Goal: Task Accomplishment & Management: Complete application form

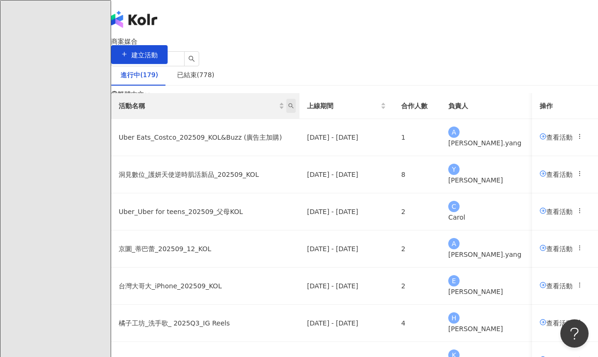
click at [294, 109] on icon "search" at bounding box center [291, 106] width 5 height 5
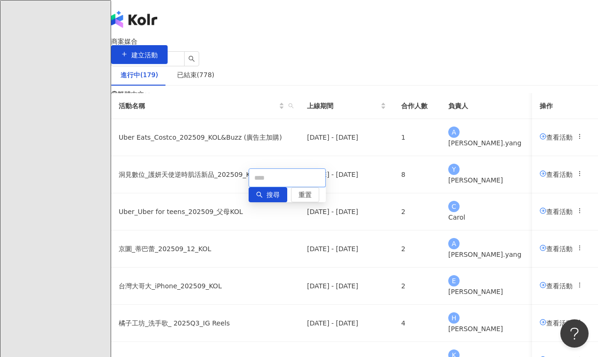
click at [305, 179] on input "text" at bounding box center [287, 178] width 77 height 19
type input "**"
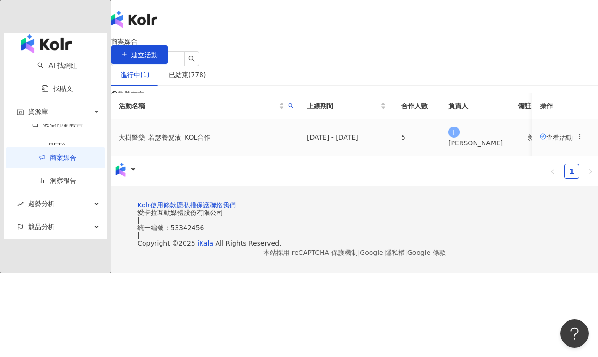
click at [540, 141] on span "查看活動" at bounding box center [556, 137] width 33 height 8
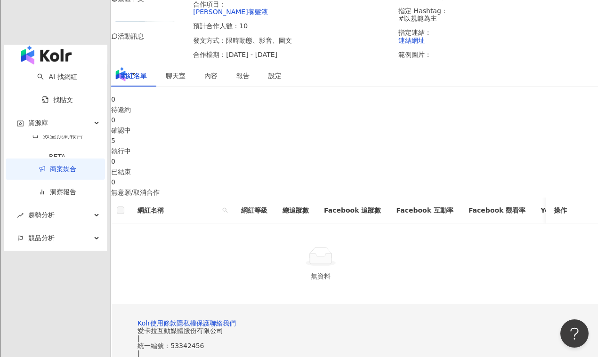
scroll to position [178, 0]
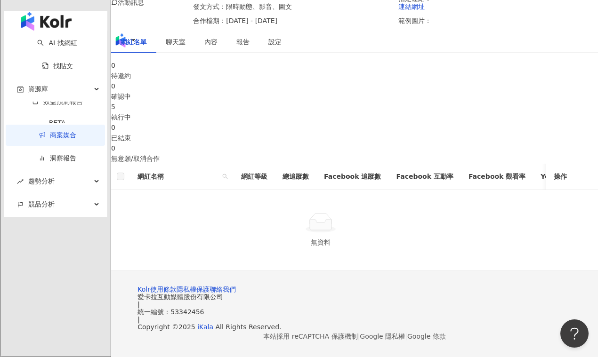
click at [336, 102] on div "5" at bounding box center [354, 107] width 487 height 10
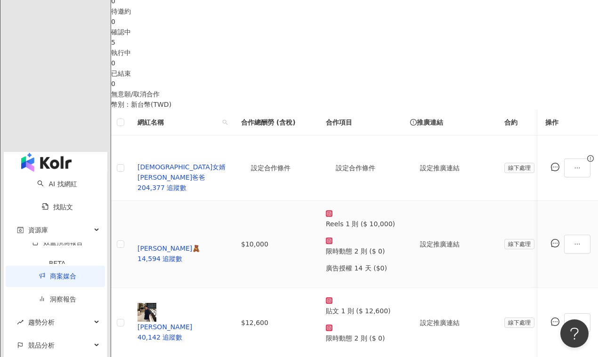
scroll to position [292, 0]
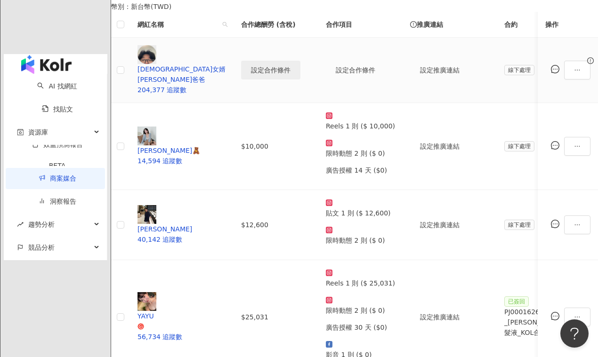
click at [297, 80] on button "設定合作條件" at bounding box center [270, 70] width 59 height 19
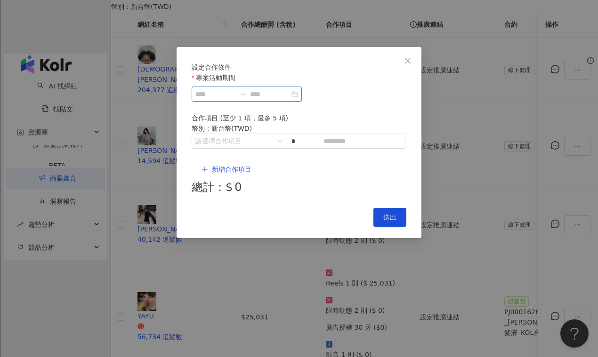
click at [239, 102] on div at bounding box center [247, 94] width 110 height 15
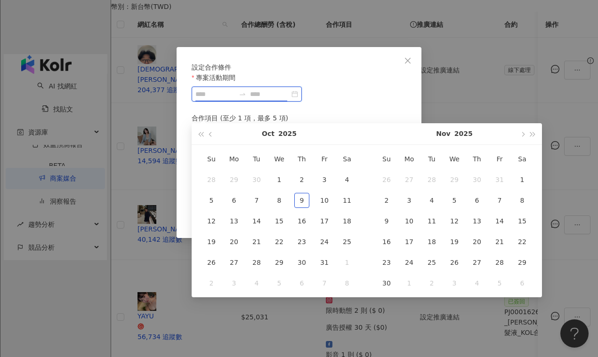
click at [235, 99] on input "專案活動期間" at bounding box center [215, 94] width 40 height 10
click at [211, 134] on span "button" at bounding box center [211, 134] width 5 height 5
type input "**********"
click at [234, 240] on div "22" at bounding box center [233, 241] width 15 height 15
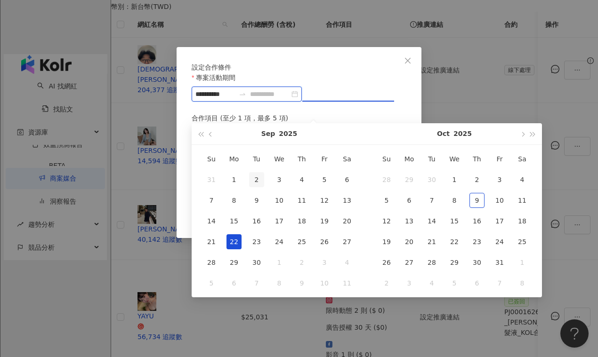
type input "**********"
click at [521, 134] on span "button" at bounding box center [522, 134] width 5 height 5
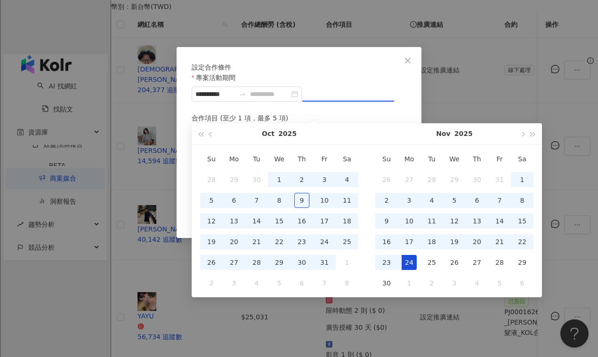
click at [411, 262] on div "24" at bounding box center [409, 262] width 15 height 15
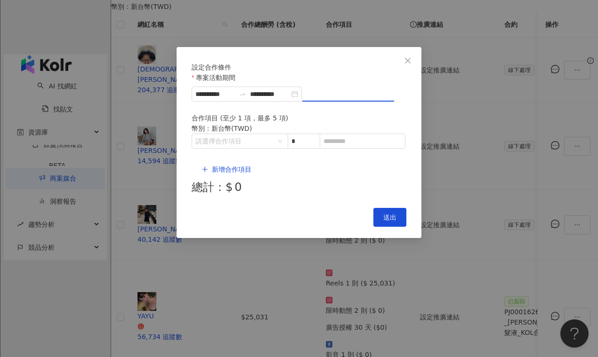
type input "**********"
click at [233, 148] on input "search" at bounding box center [234, 141] width 79 height 14
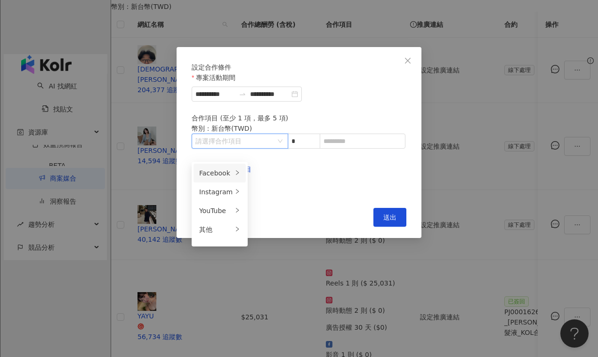
click at [226, 171] on div "Facebook" at bounding box center [215, 173] width 33 height 10
click at [223, 188] on div "Instagram" at bounding box center [215, 192] width 33 height 10
click at [263, 171] on span "貼文" at bounding box center [262, 173] width 13 height 8
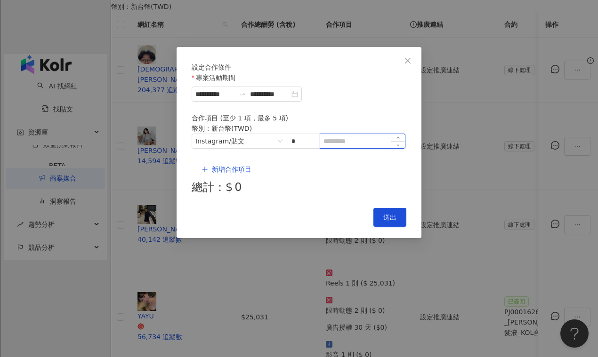
click at [340, 148] on input at bounding box center [362, 141] width 85 height 14
paste input "*********"
type input "*********"
click at [234, 168] on span "新增合作項目" at bounding box center [232, 170] width 40 height 8
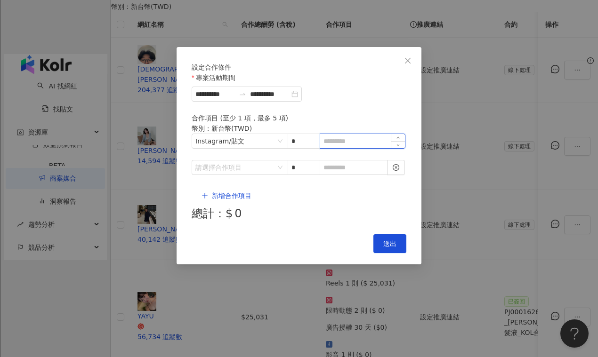
click at [335, 148] on input at bounding box center [362, 141] width 85 height 14
paste input "*********"
drag, startPoint x: 336, startPoint y: 152, endPoint x: 313, endPoint y: 152, distance: 23.1
click at [314, 149] on span "Instagram / 貼文 * *********" at bounding box center [299, 141] width 215 height 15
type input "*****"
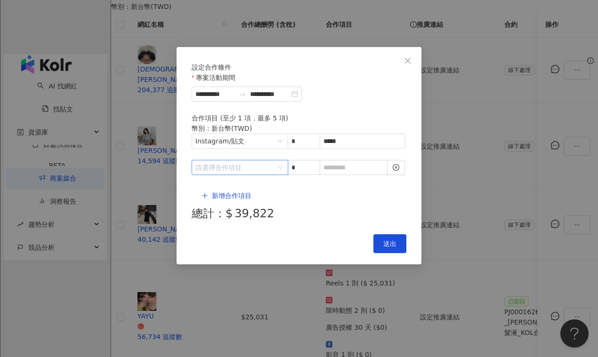
click at [257, 168] on input "search" at bounding box center [234, 168] width 79 height 14
click at [218, 245] on div "其他" at bounding box center [215, 247] width 33 height 10
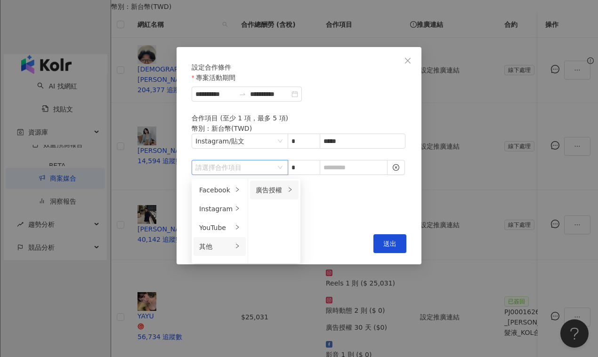
click at [268, 193] on div "廣告授權" at bounding box center [271, 190] width 30 height 10
click at [316, 204] on div "14 天" at bounding box center [326, 209] width 37 height 10
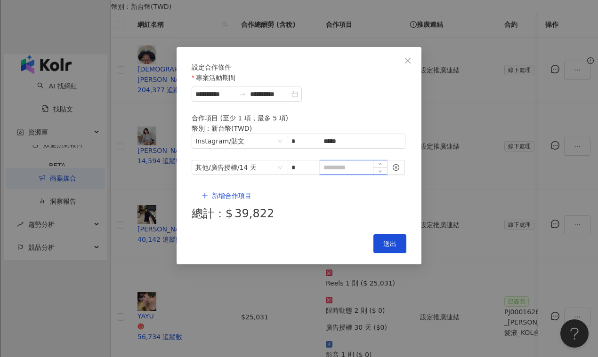
click at [361, 174] on input at bounding box center [353, 168] width 67 height 14
type input "*"
click at [229, 186] on button "新增合作項目" at bounding box center [227, 195] width 70 height 19
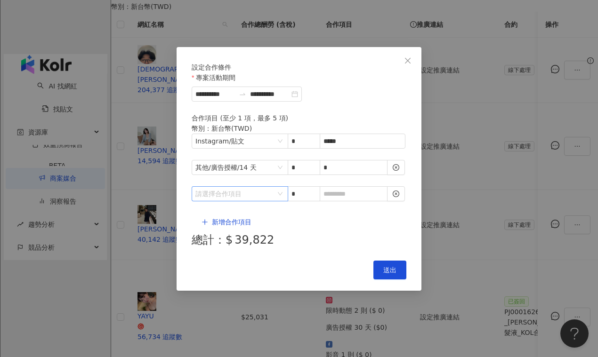
click at [231, 187] on input "search" at bounding box center [234, 194] width 79 height 14
click at [217, 223] on div "Instagram" at bounding box center [215, 226] width 33 height 10
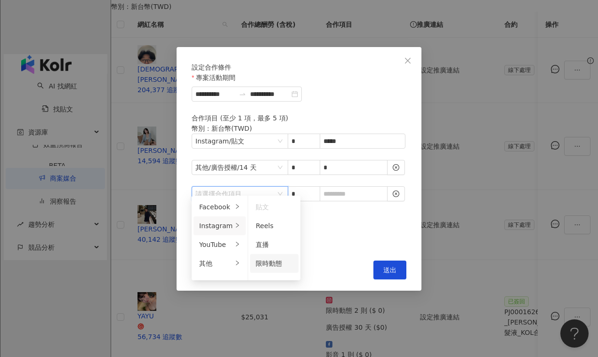
click at [269, 267] on span "限時動態" at bounding box center [269, 264] width 26 height 8
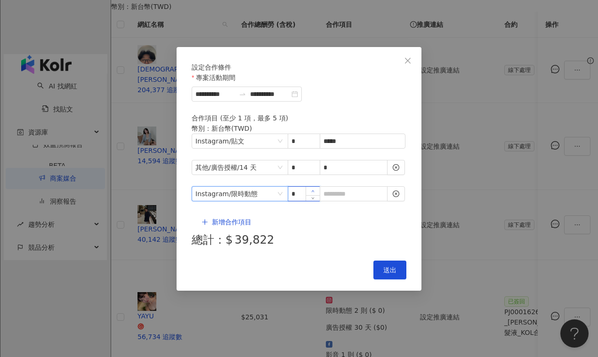
click at [314, 190] on icon "up" at bounding box center [312, 191] width 3 height 3
type input "*"
click at [313, 195] on icon "down" at bounding box center [312, 196] width 3 height 3
click at [358, 188] on input at bounding box center [353, 194] width 67 height 14
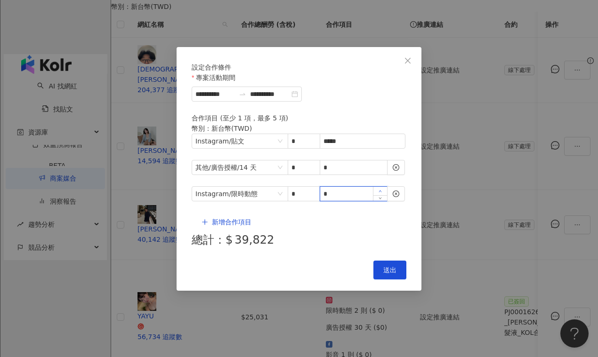
click at [380, 190] on icon "up" at bounding box center [380, 191] width 3 height 3
type input "*"
click at [380, 195] on icon "down" at bounding box center [380, 196] width 3 height 3
click at [388, 266] on span "送出" at bounding box center [389, 270] width 13 height 8
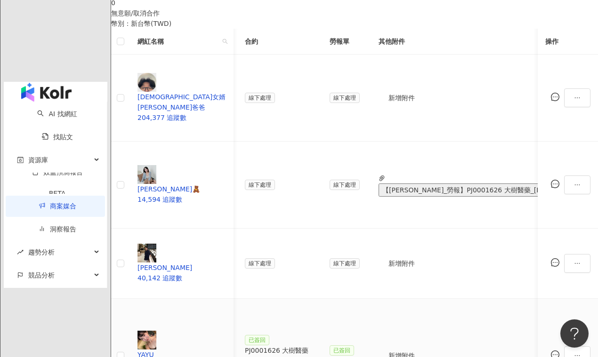
scroll to position [0, 256]
click at [76, 202] on link "商案媒合" at bounding box center [58, 206] width 38 height 8
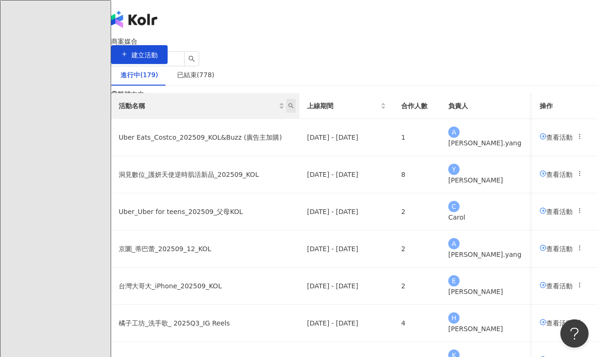
click at [294, 109] on icon "search" at bounding box center [291, 106] width 6 height 6
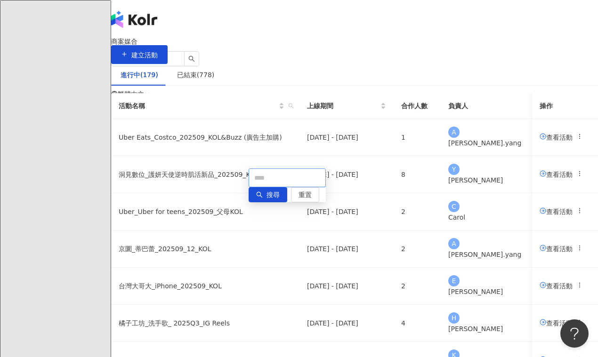
click at [300, 177] on input "text" at bounding box center [287, 178] width 77 height 19
type input "**"
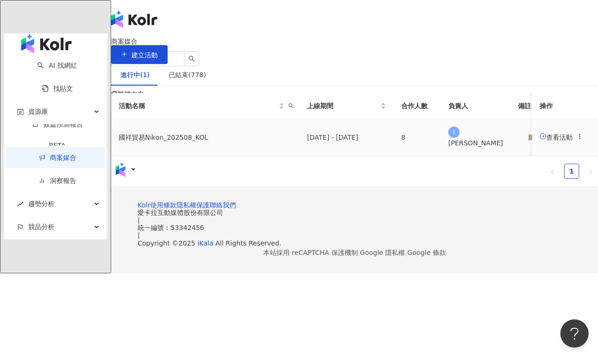
click at [540, 141] on span "查看活動" at bounding box center [556, 137] width 33 height 8
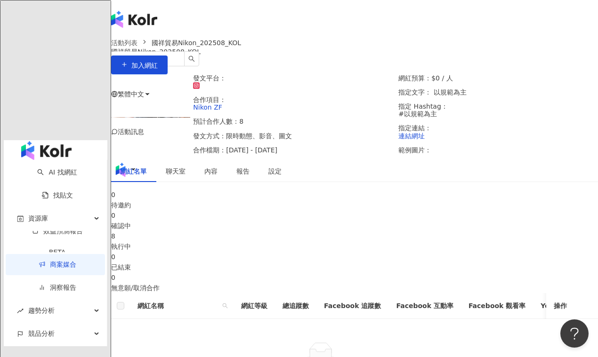
click at [330, 252] on div "執行中" at bounding box center [354, 247] width 487 height 10
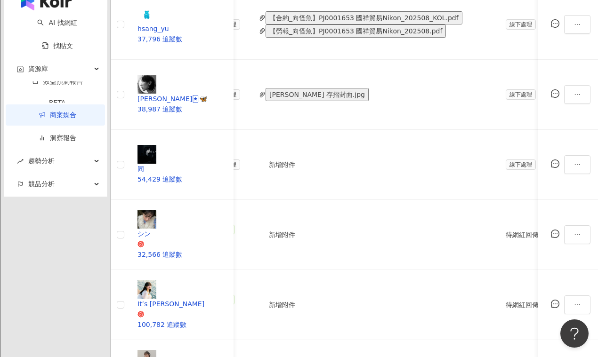
scroll to position [0, 349]
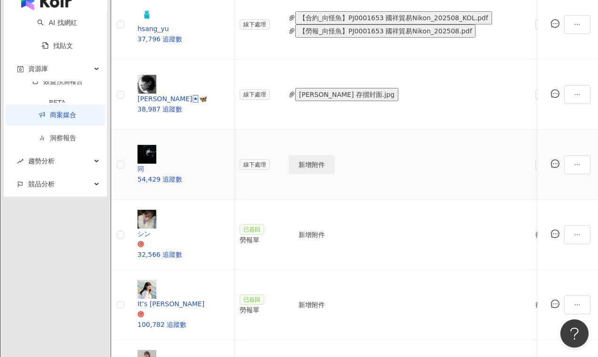
click at [325, 161] on span "新增附件" at bounding box center [311, 165] width 26 height 8
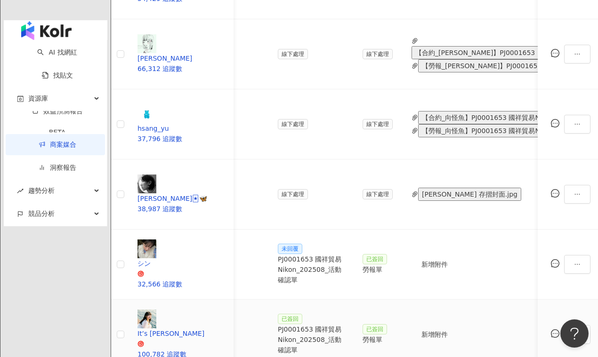
scroll to position [0, 232]
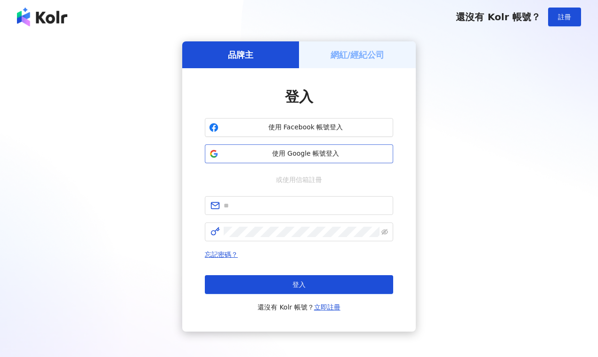
click at [243, 153] on span "使用 Google 帳號登入" at bounding box center [305, 153] width 167 height 9
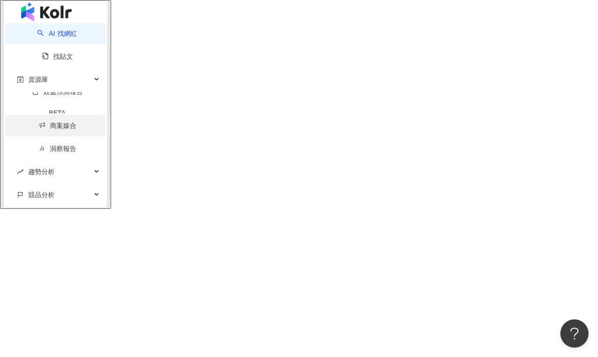
click at [46, 129] on link "商案媒合" at bounding box center [58, 126] width 38 height 8
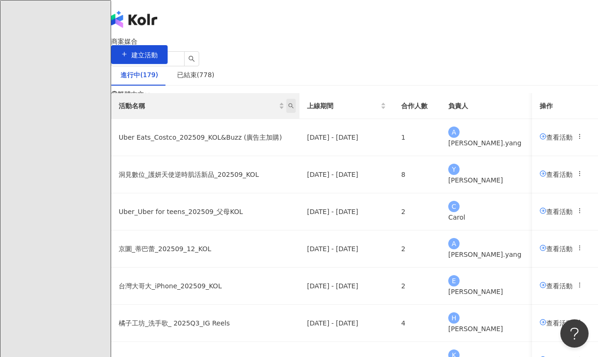
click at [294, 109] on icon "search" at bounding box center [291, 106] width 6 height 6
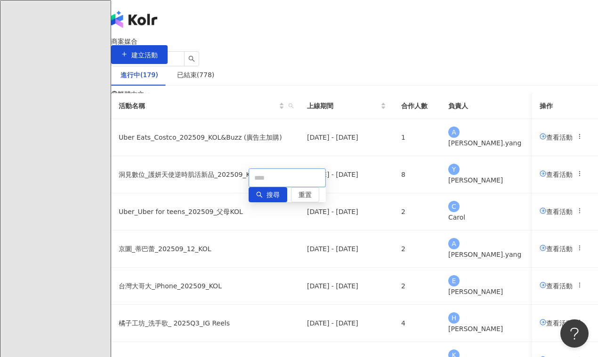
click at [307, 177] on input "text" at bounding box center [287, 178] width 77 height 19
type input "******"
type input "**"
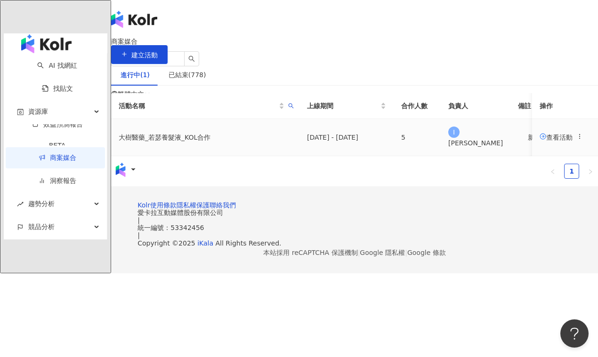
click at [540, 141] on span "查看活動" at bounding box center [556, 137] width 33 height 8
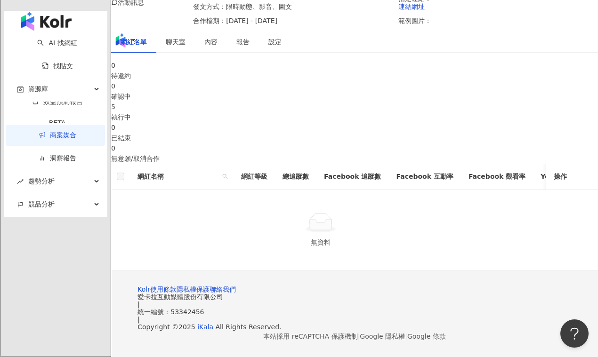
click at [367, 102] on div "5" at bounding box center [354, 107] width 487 height 10
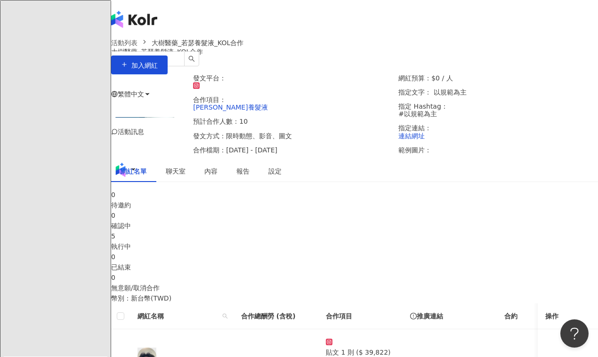
click at [522, 71] on div "大樹醫藥_若瑟養髮液_KOL合作 加入網紅" at bounding box center [354, 61] width 487 height 26
click at [168, 74] on button "加入網紅" at bounding box center [139, 65] width 56 height 19
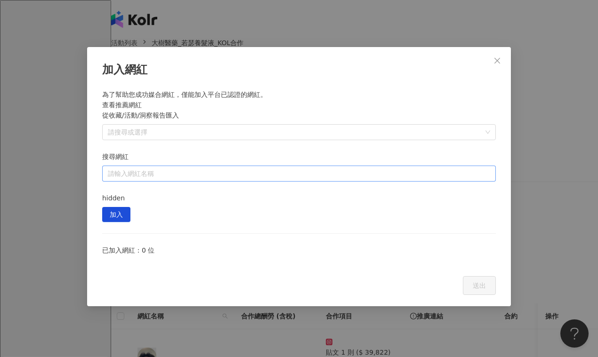
click at [399, 166] on input "搜尋網紅" at bounding box center [299, 173] width 382 height 15
paste input "********"
type input "********"
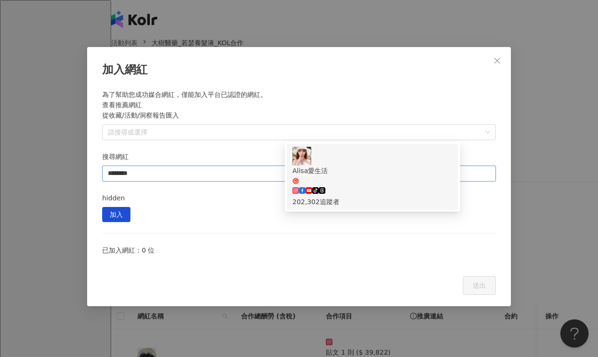
click at [393, 166] on div "Alisa愛生活 tiktok-icon 202,302 追蹤者" at bounding box center [372, 186] width 160 height 41
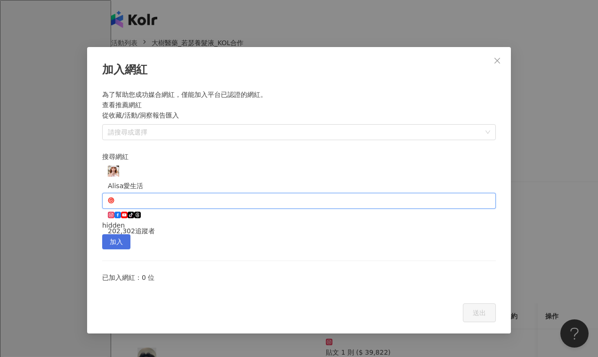
click at [123, 235] on span "加入" at bounding box center [116, 242] width 13 height 15
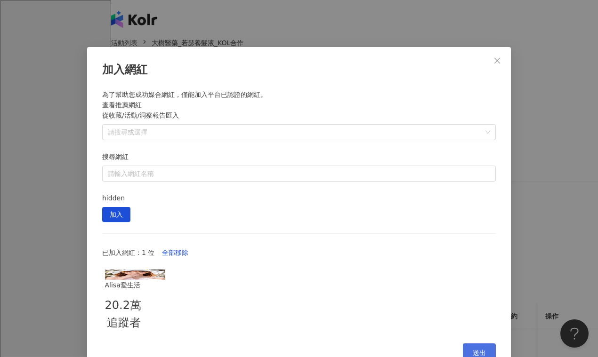
click at [481, 349] on span "送出" at bounding box center [479, 353] width 13 height 8
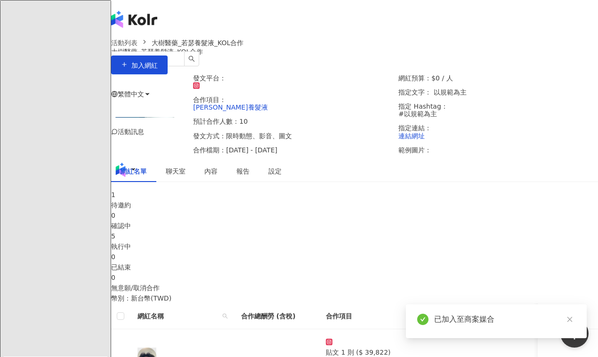
scroll to position [139, 0]
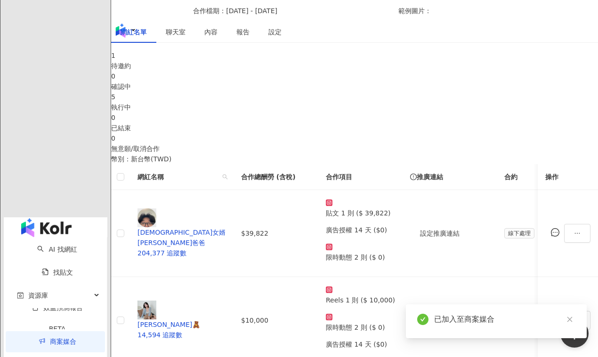
click at [155, 71] on div "待邀約" at bounding box center [354, 66] width 487 height 10
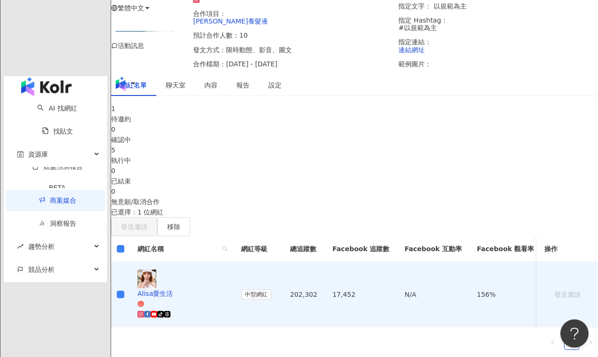
scroll to position [40, 0]
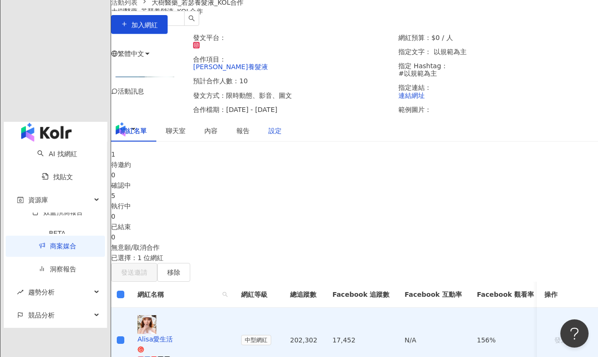
click at [282, 136] on div "設定" at bounding box center [274, 131] width 13 height 10
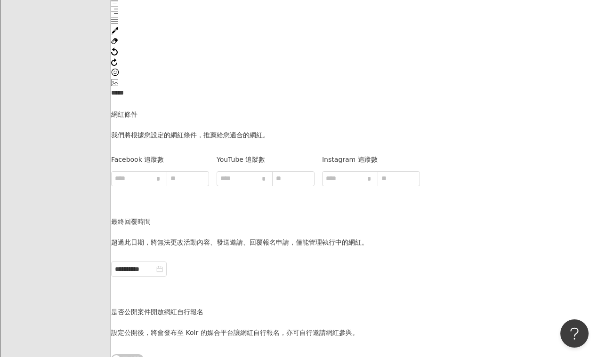
scroll to position [1240, 0]
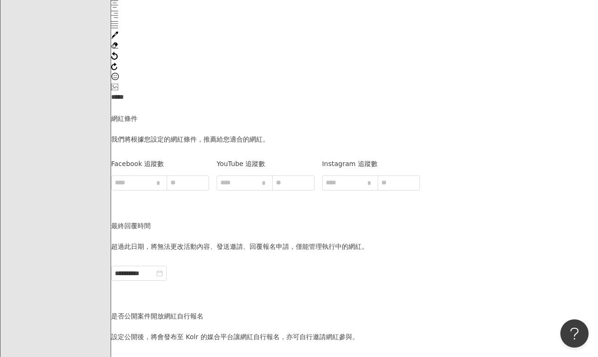
click at [285, 202] on div "**********" at bounding box center [265, 247] width 309 height 269
click at [154, 268] on input "**********" at bounding box center [135, 273] width 40 height 10
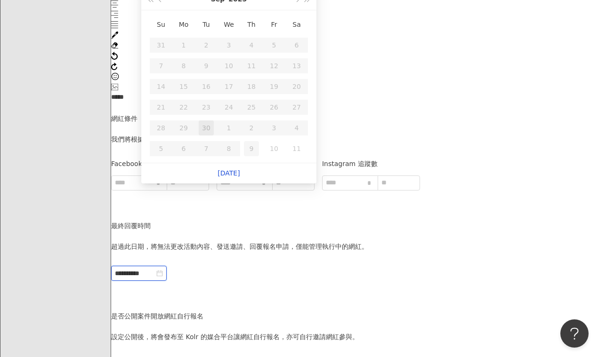
scroll to position [1167, 0]
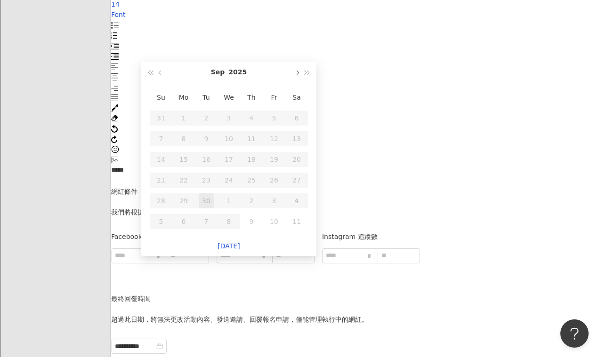
click at [297, 73] on span "button" at bounding box center [296, 73] width 5 height 5
type input "**********"
click at [273, 203] on div "31" at bounding box center [273, 201] width 15 height 15
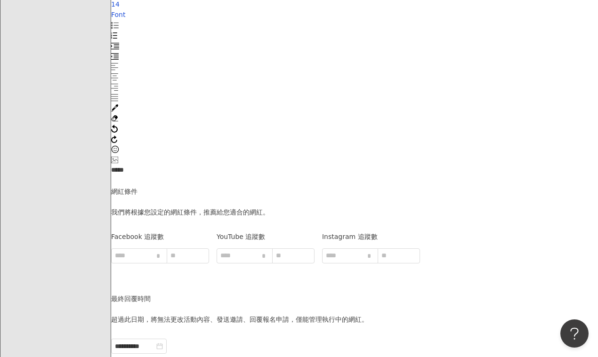
scroll to position [1260, 0]
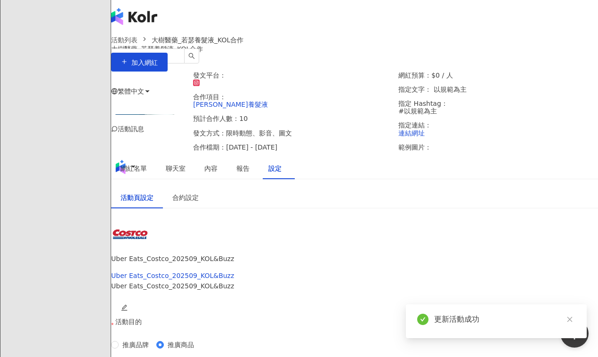
scroll to position [0, 0]
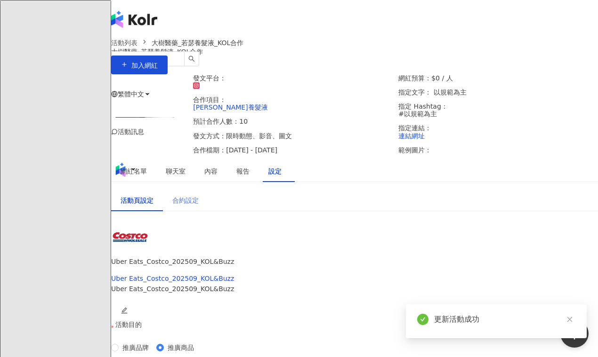
click at [208, 211] on div "合約設定" at bounding box center [185, 201] width 45 height 22
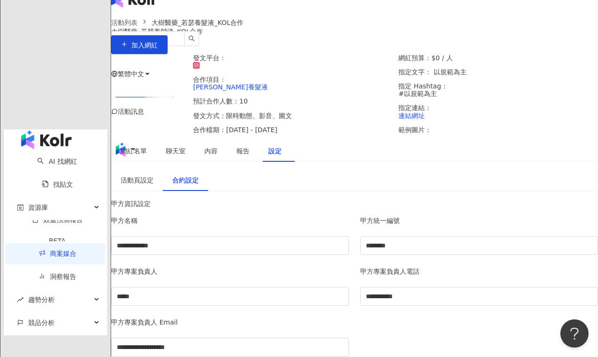
scroll to position [5, 0]
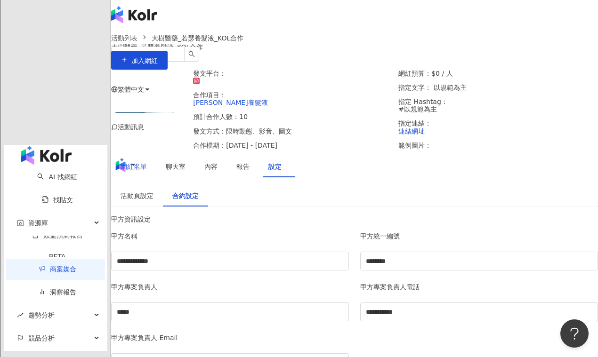
click at [147, 172] on div "網紅名單" at bounding box center [134, 166] width 26 height 10
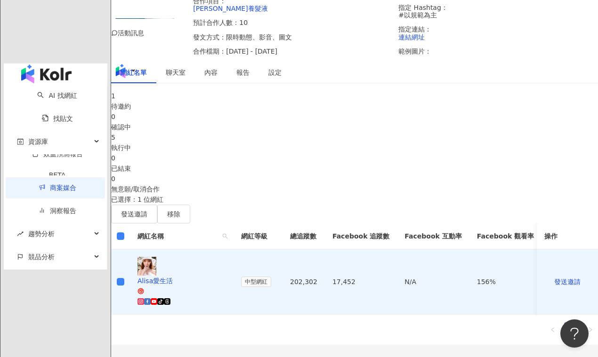
scroll to position [206, 0]
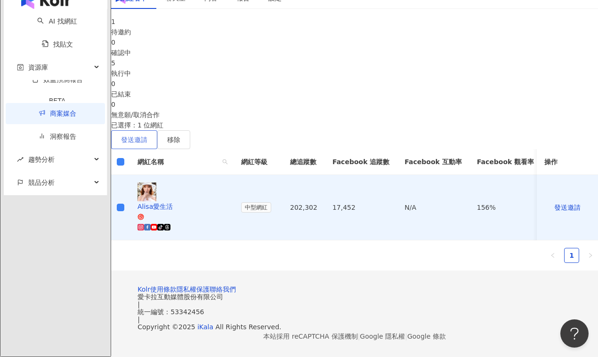
click at [147, 136] on span "發送邀請" at bounding box center [134, 140] width 26 height 8
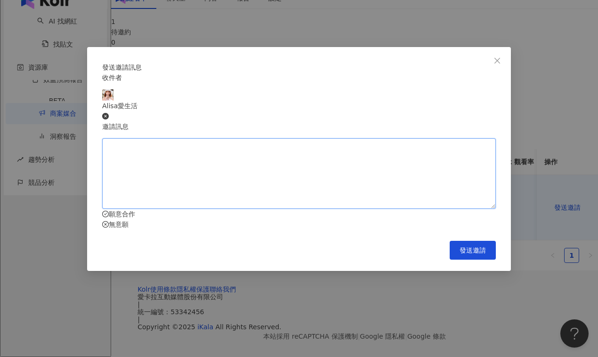
click at [342, 193] on textarea at bounding box center [299, 173] width 394 height 71
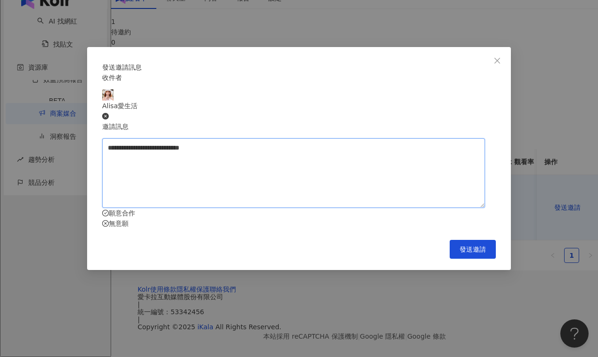
click at [205, 163] on textarea "**********" at bounding box center [293, 173] width 383 height 70
type textarea "**********"
click at [489, 259] on button "發送邀請" at bounding box center [473, 249] width 46 height 19
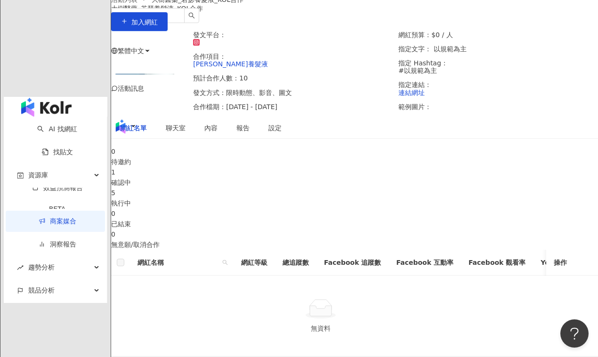
scroll to position [178, 0]
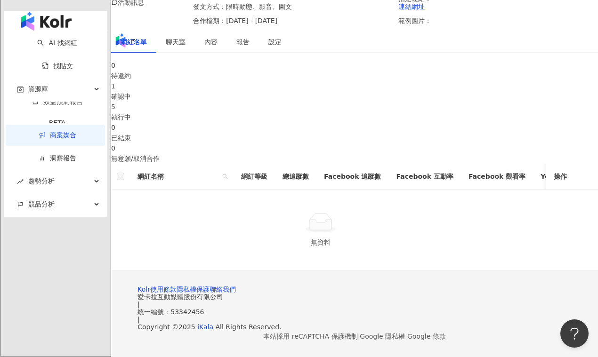
click at [235, 91] on div "確認中" at bounding box center [354, 96] width 487 height 10
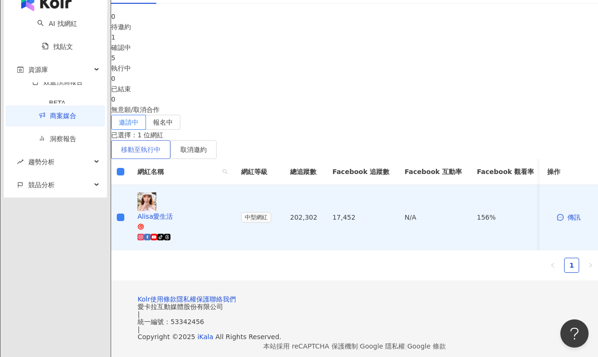
click at [170, 153] on button "移動至執行中" at bounding box center [140, 149] width 59 height 19
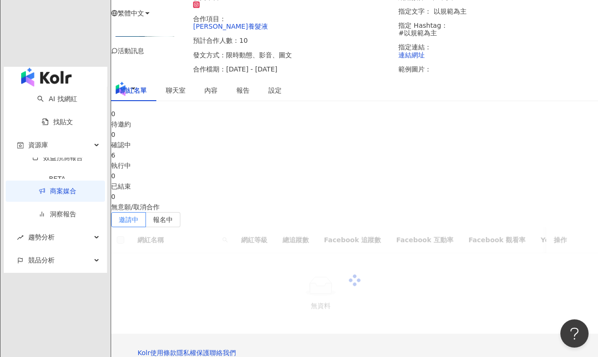
scroll to position [178, 0]
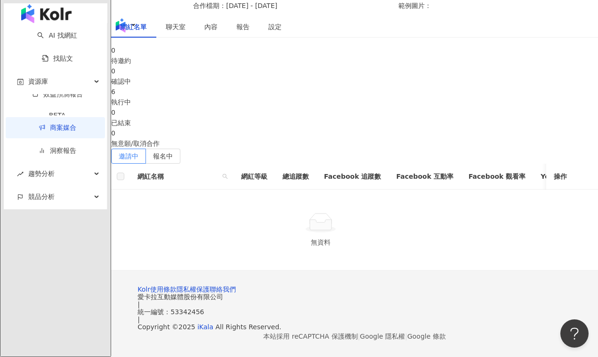
click at [349, 97] on div "執行中" at bounding box center [354, 102] width 487 height 10
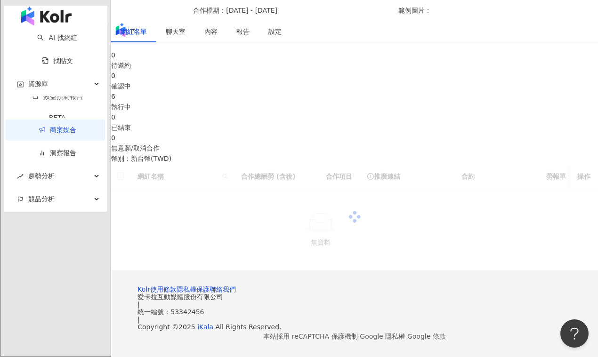
scroll to position [194, 0]
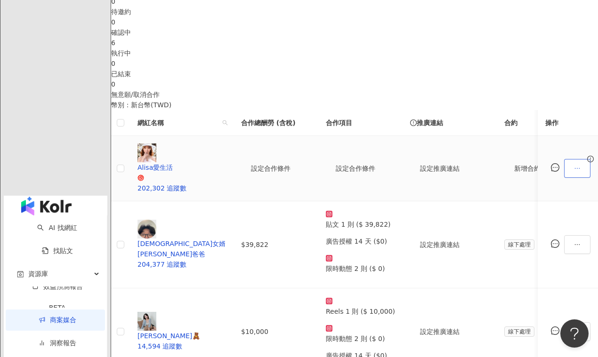
click at [574, 172] on icon "ellipsis" at bounding box center [577, 168] width 7 height 7
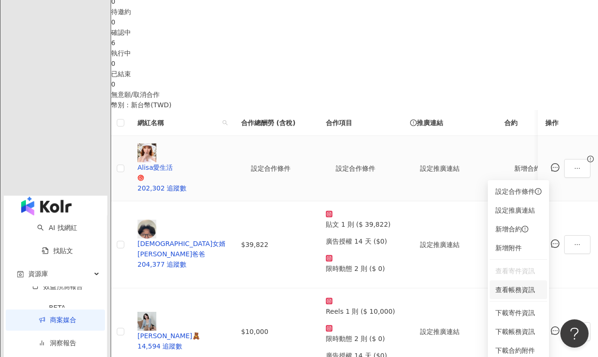
click at [504, 288] on span "查看帳務資訊" at bounding box center [518, 290] width 46 height 10
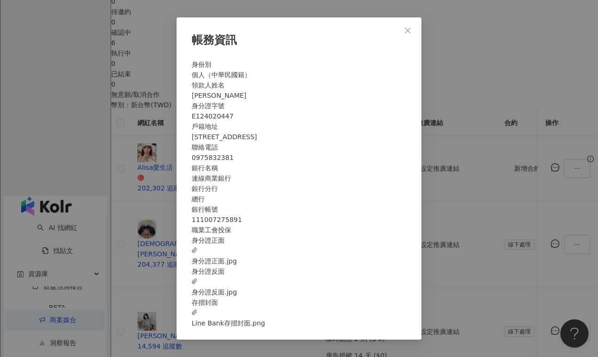
scroll to position [3, 0]
click at [402, 21] on button "Close" at bounding box center [407, 30] width 19 height 19
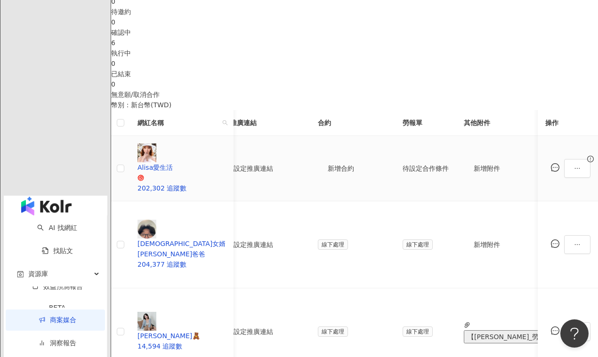
scroll to position [0, 0]
